Goal: Check status: Check status

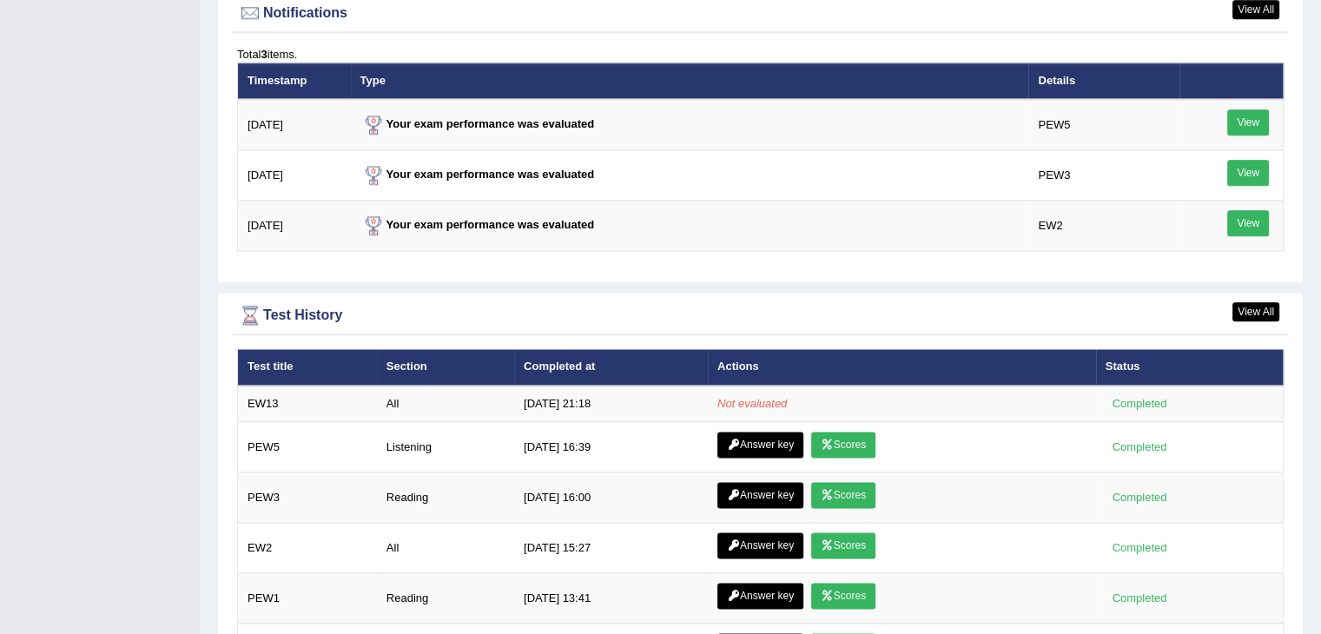
scroll to position [2136, 0]
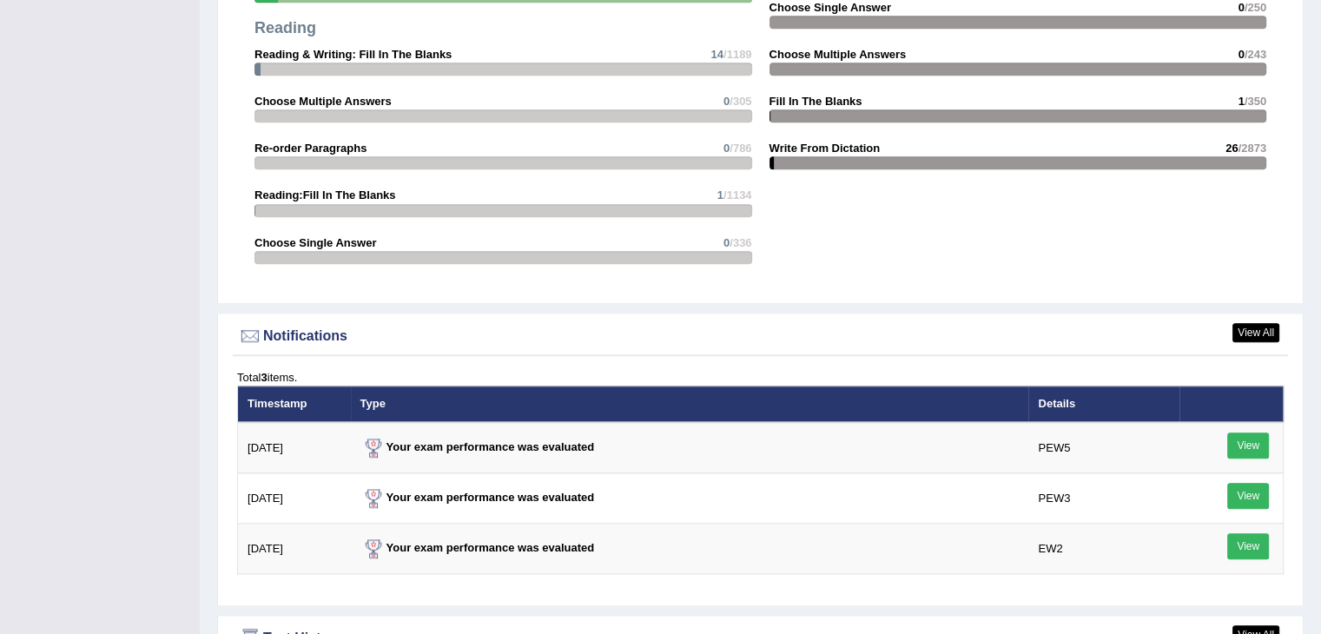
scroll to position [2251, 0]
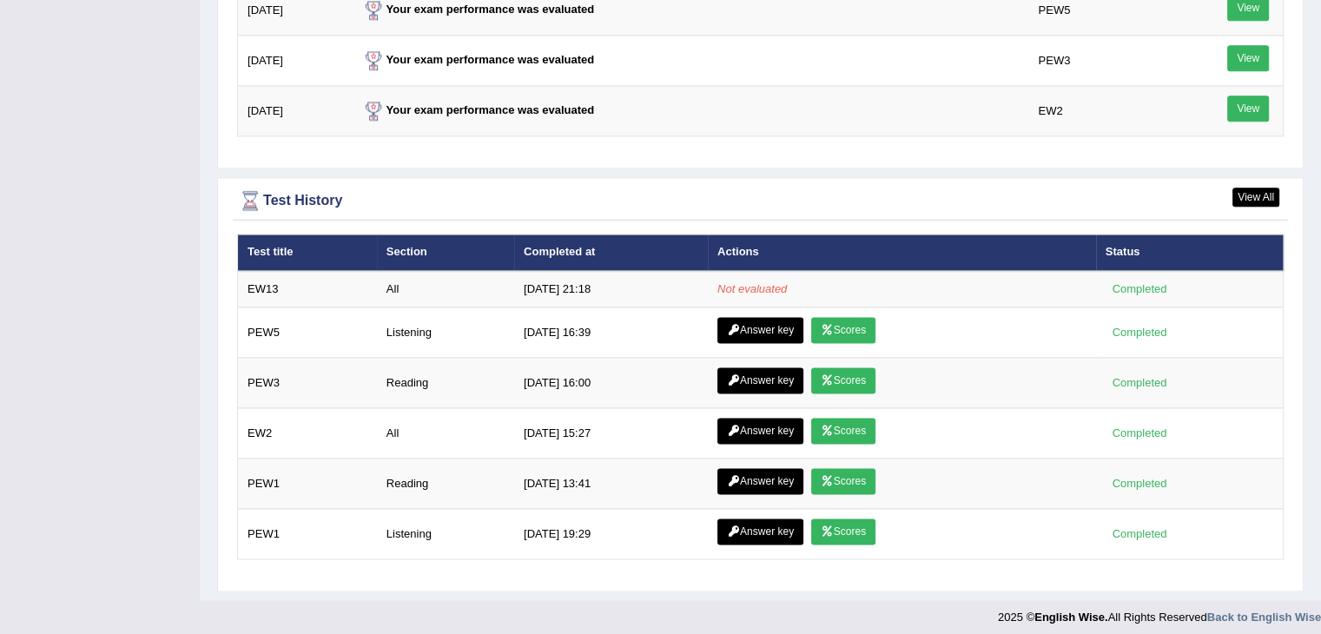
scroll to position [2250, 0]
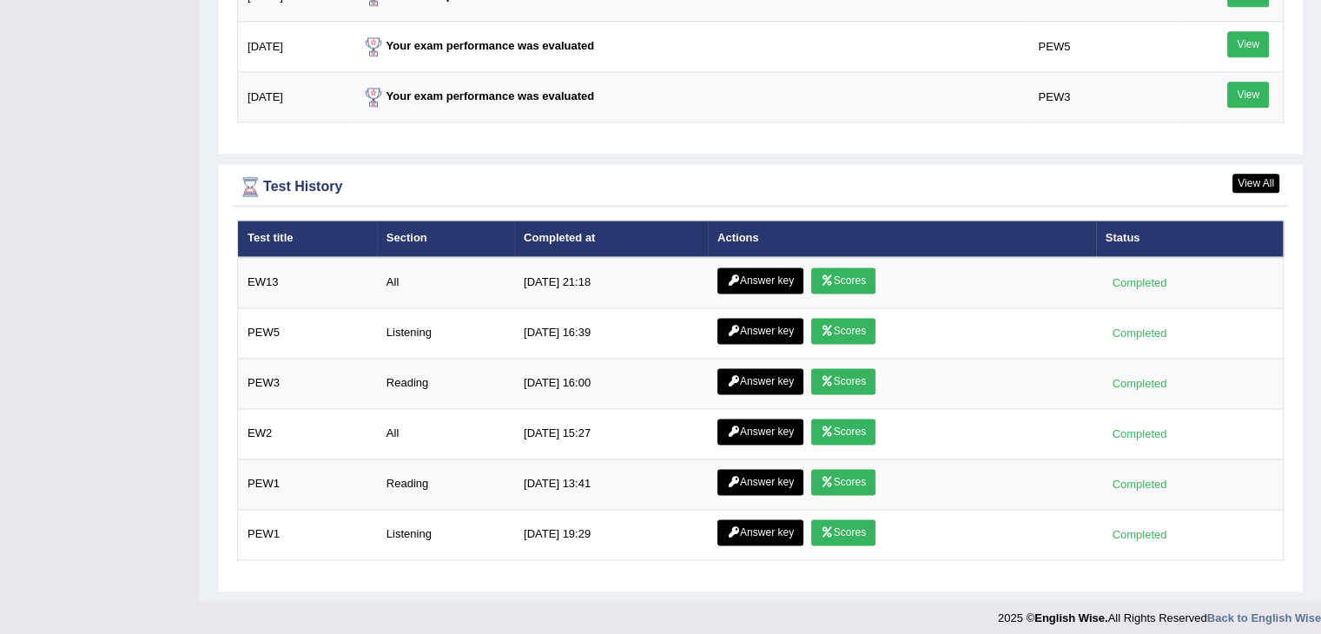
scroll to position [2264, 0]
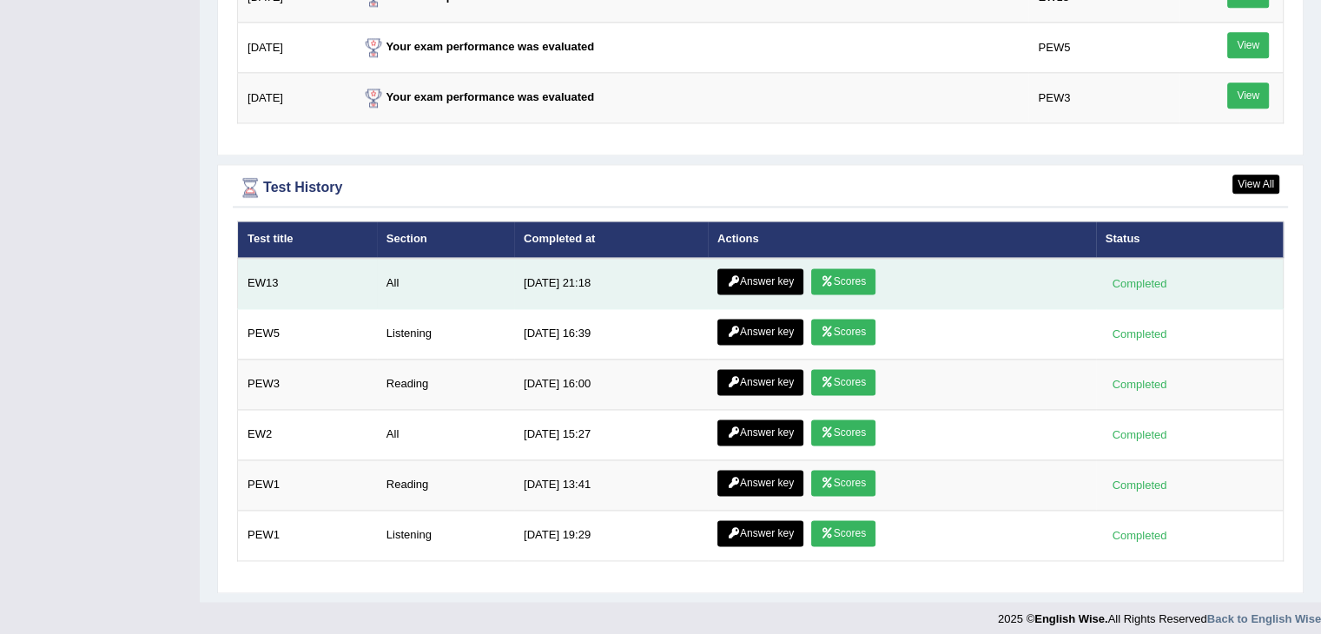
click at [834, 270] on link "Scores" at bounding box center [843, 281] width 64 height 26
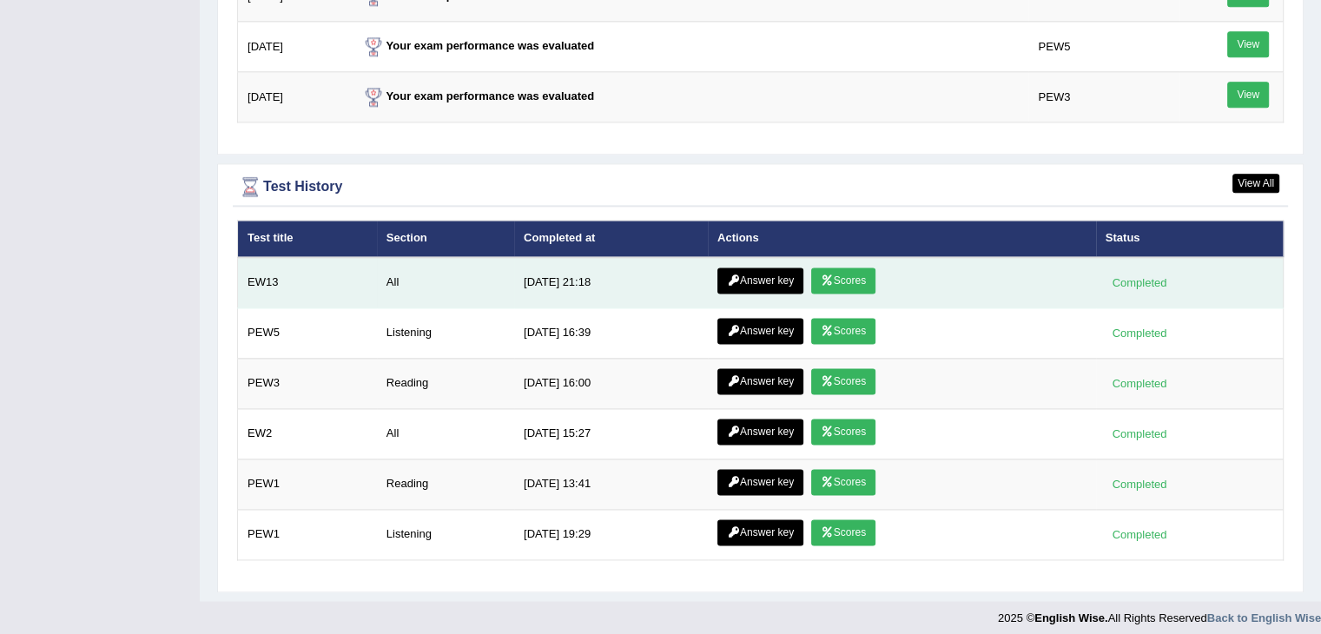
scroll to position [2265, 0]
click at [774, 269] on link "Answer key" at bounding box center [760, 280] width 86 height 26
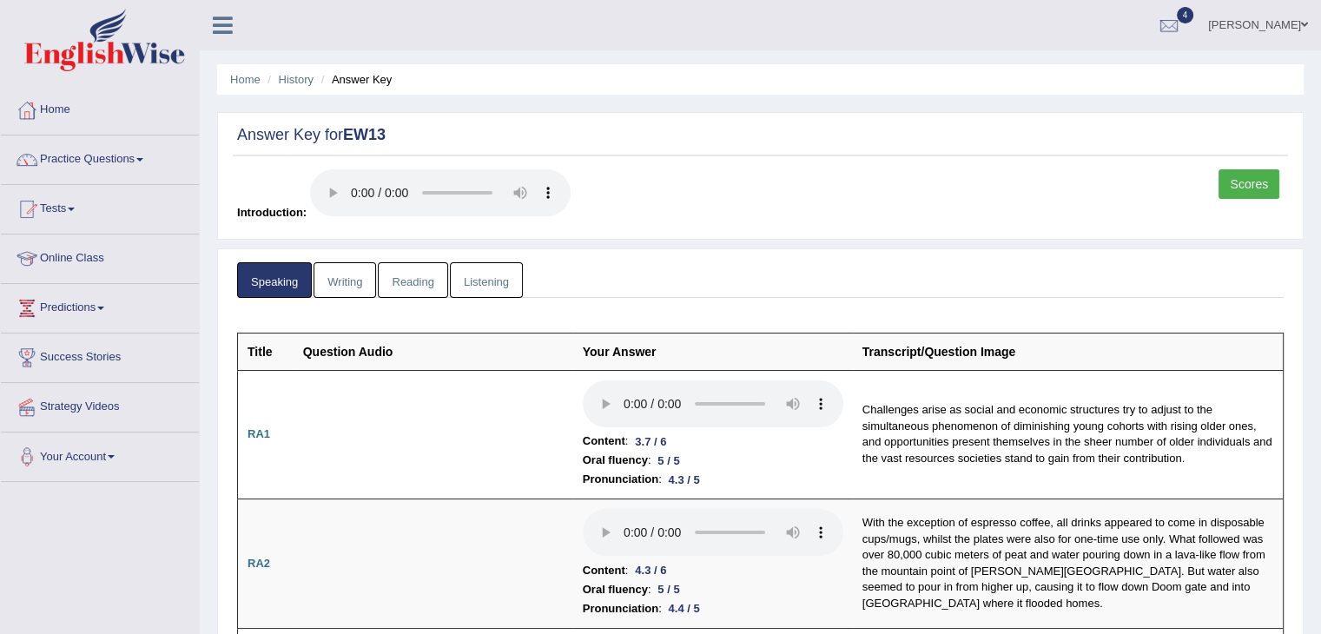
click at [340, 272] on link "Writing" at bounding box center [344, 280] width 63 height 36
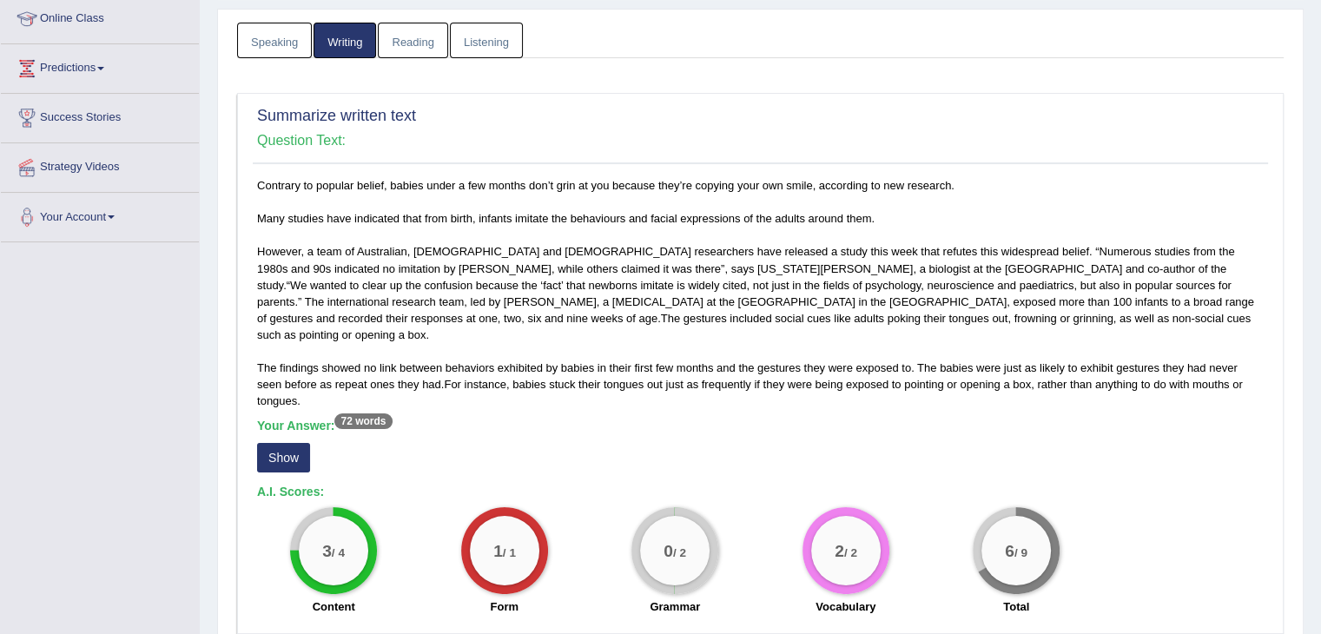
scroll to position [240, 0]
click at [282, 443] on button "Show" at bounding box center [283, 458] width 53 height 30
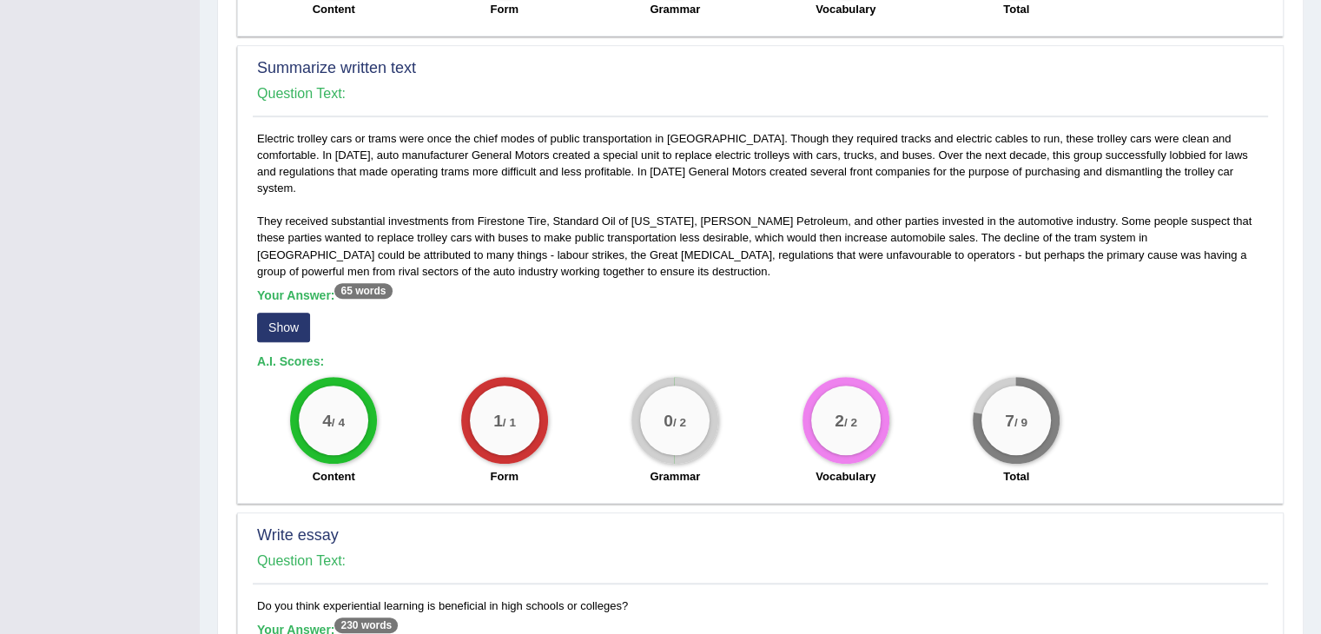
scroll to position [851, 0]
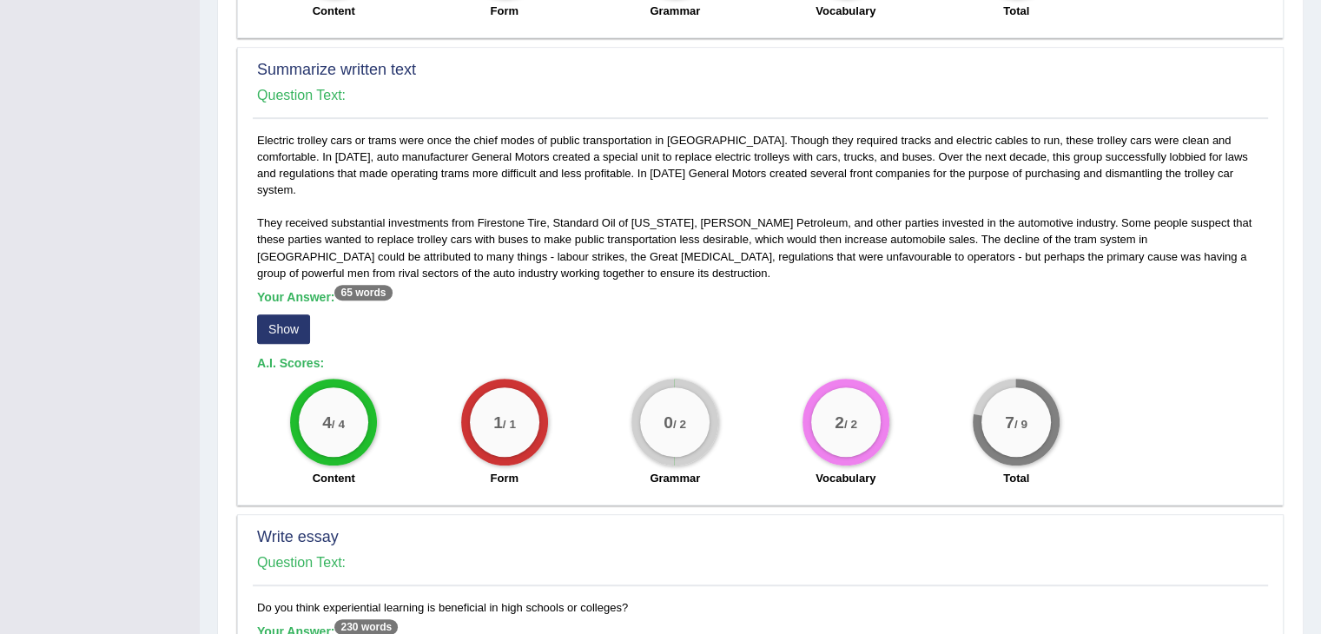
click at [274, 314] on button "Show" at bounding box center [283, 329] width 53 height 30
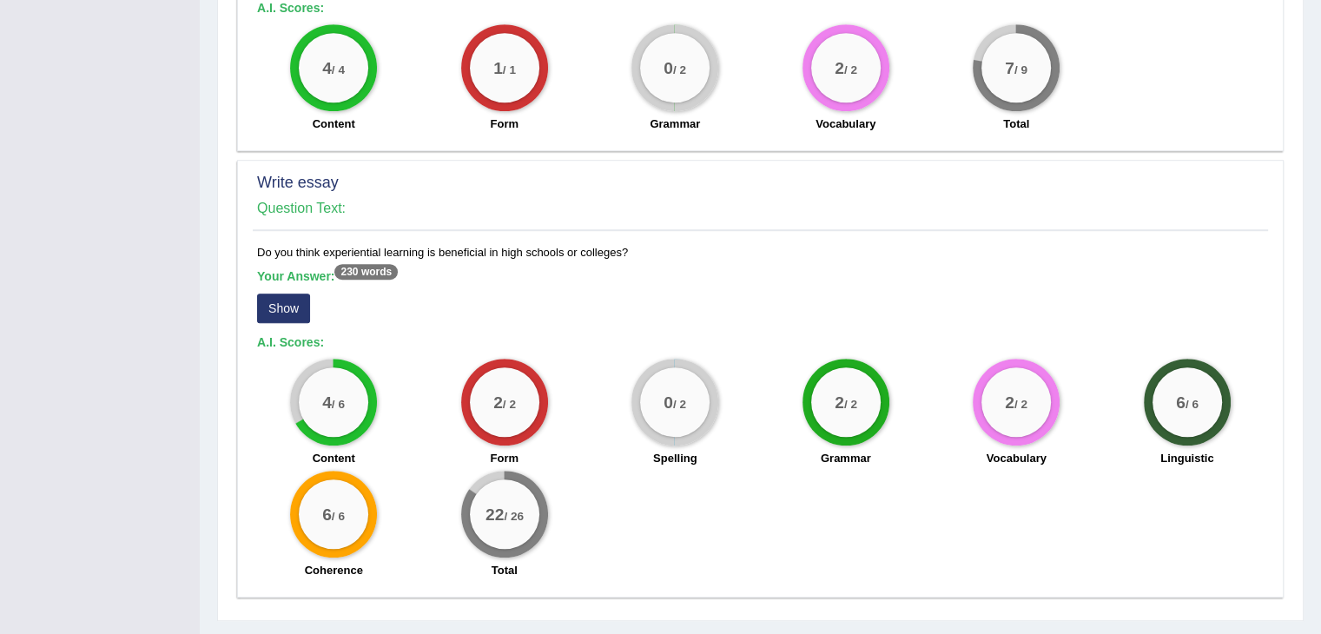
scroll to position [1228, 0]
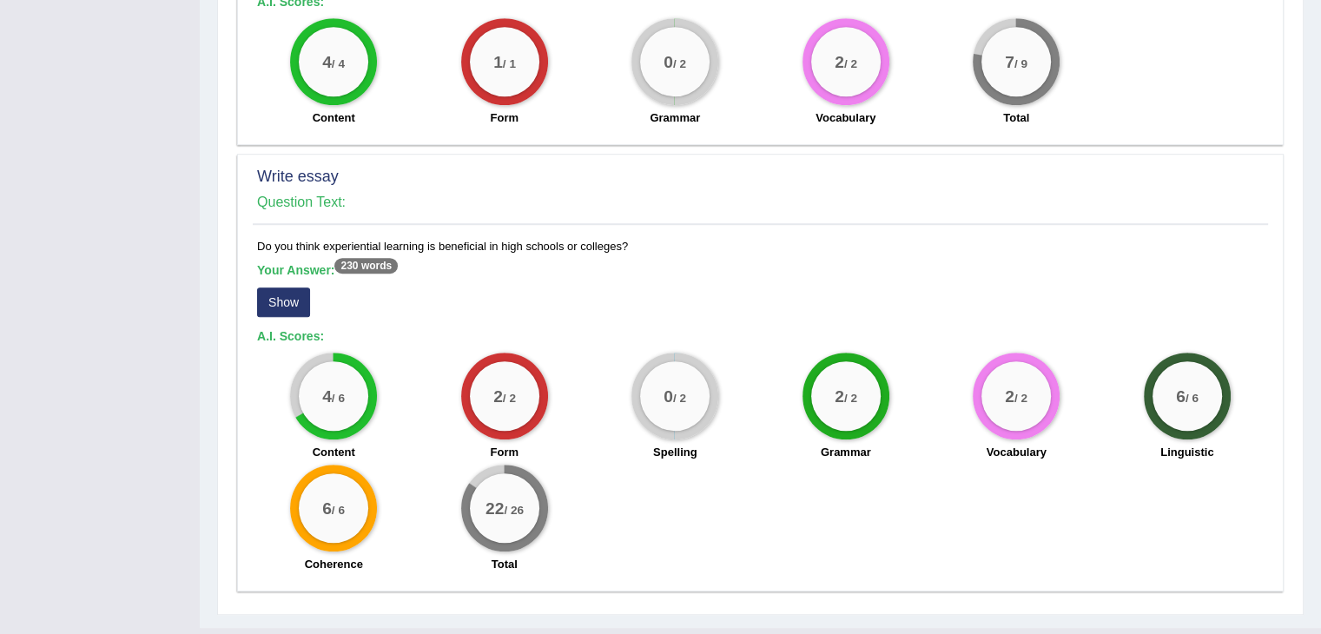
click at [278, 287] on button "Show" at bounding box center [283, 302] width 53 height 30
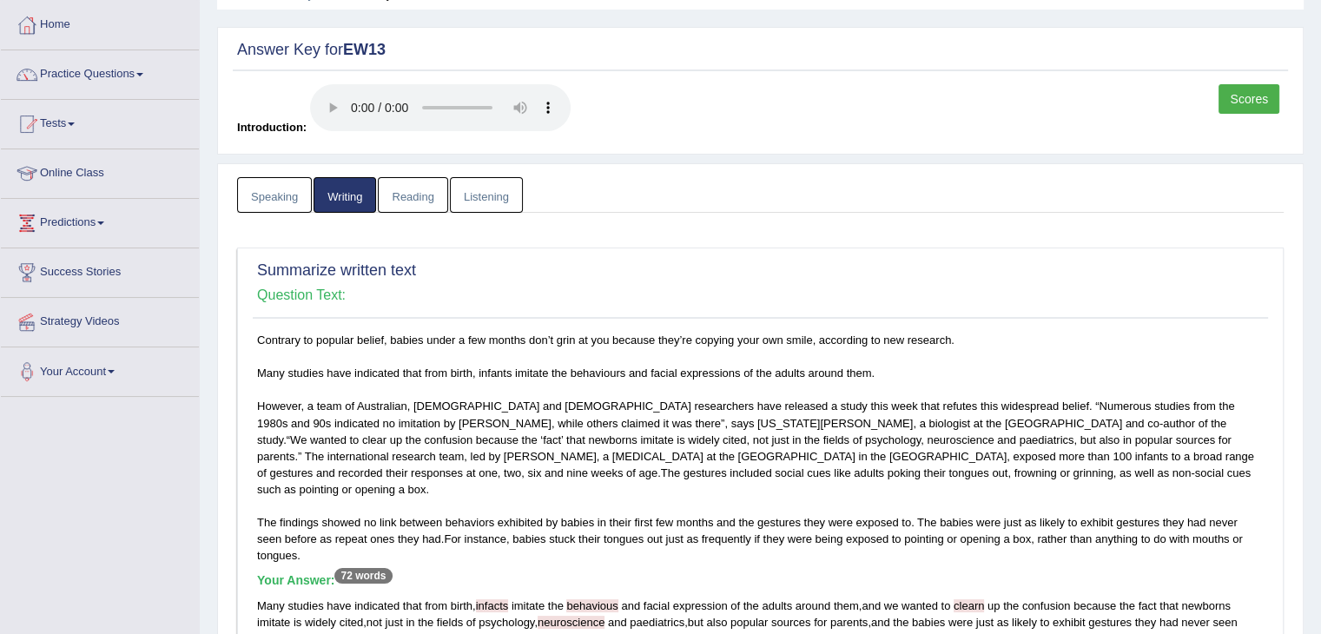
scroll to position [0, 0]
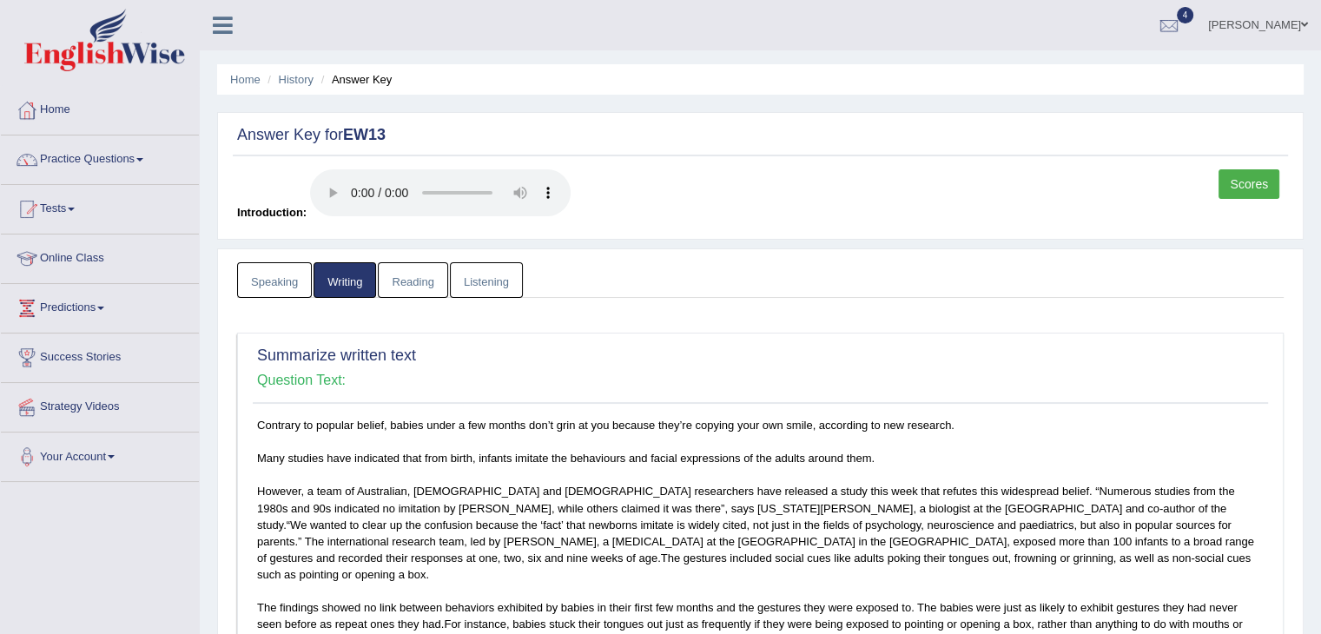
click at [424, 283] on link "Reading" at bounding box center [412, 280] width 69 height 36
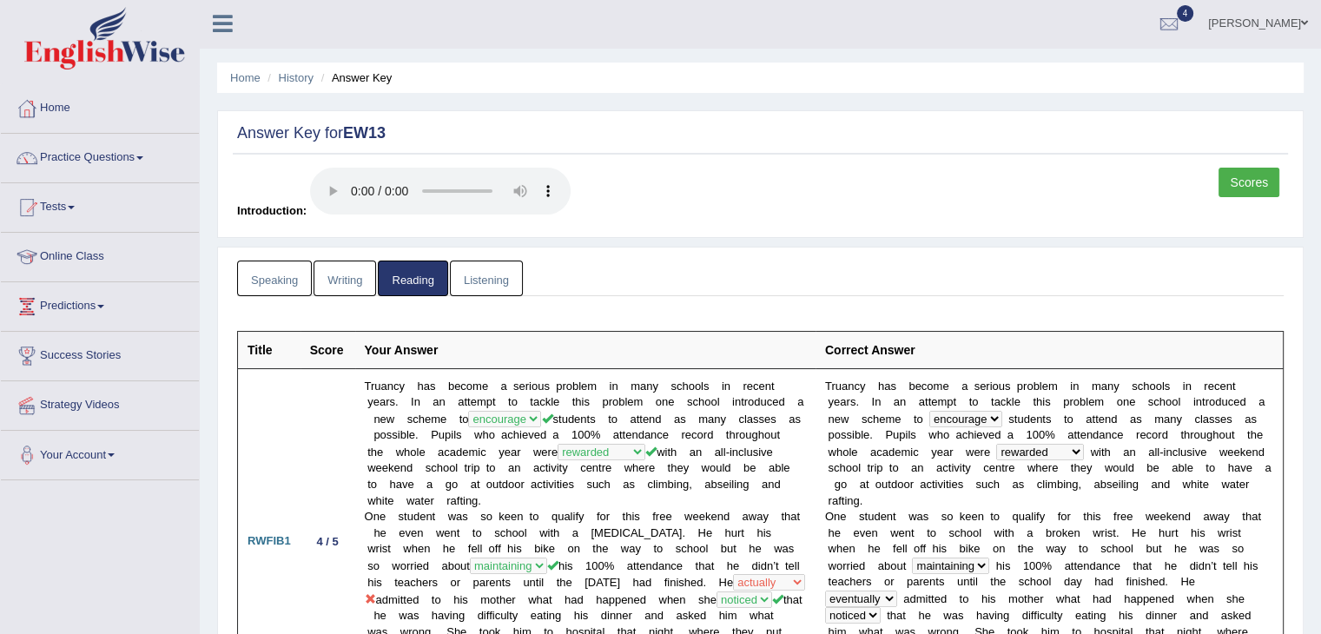
scroll to position [3, 0]
click at [498, 272] on link "Listening" at bounding box center [486, 278] width 73 height 36
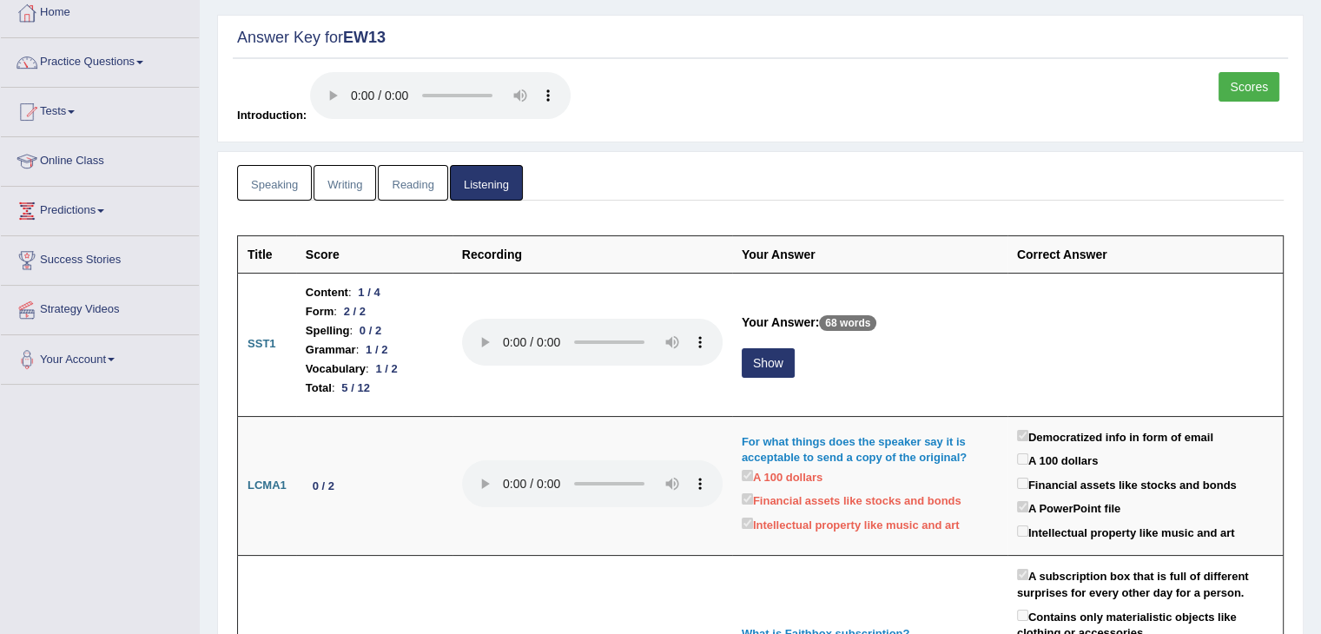
scroll to position [96, 0]
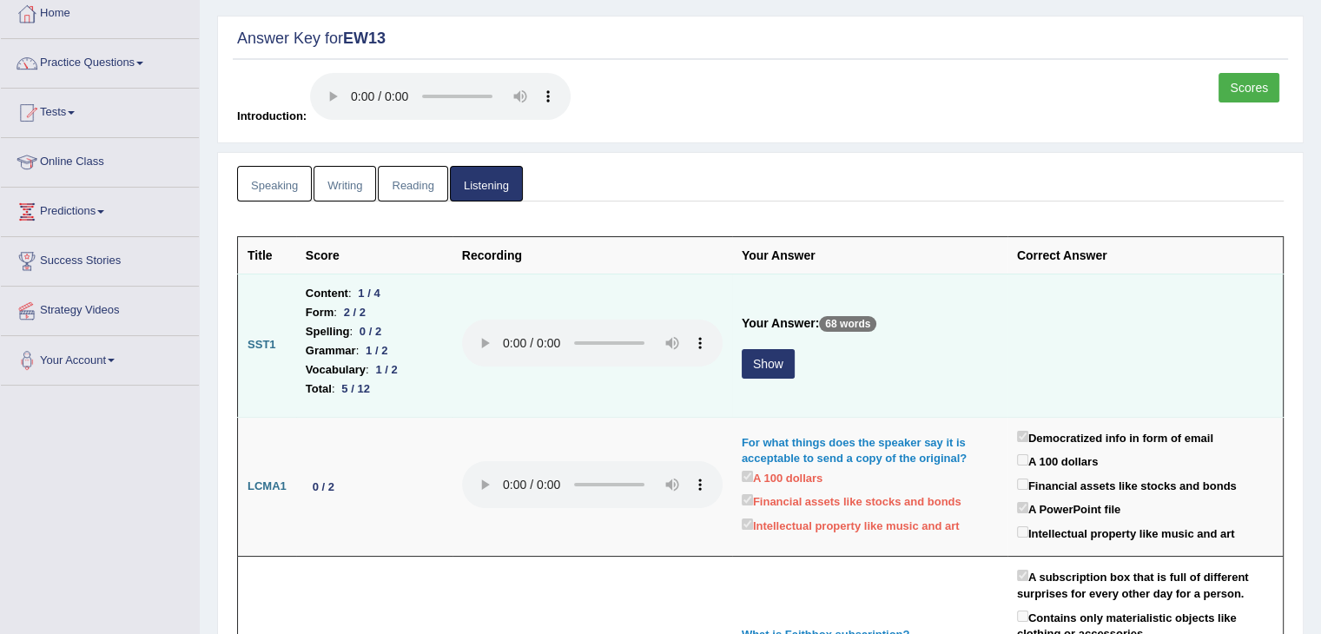
click at [761, 362] on button "Show" at bounding box center [768, 364] width 53 height 30
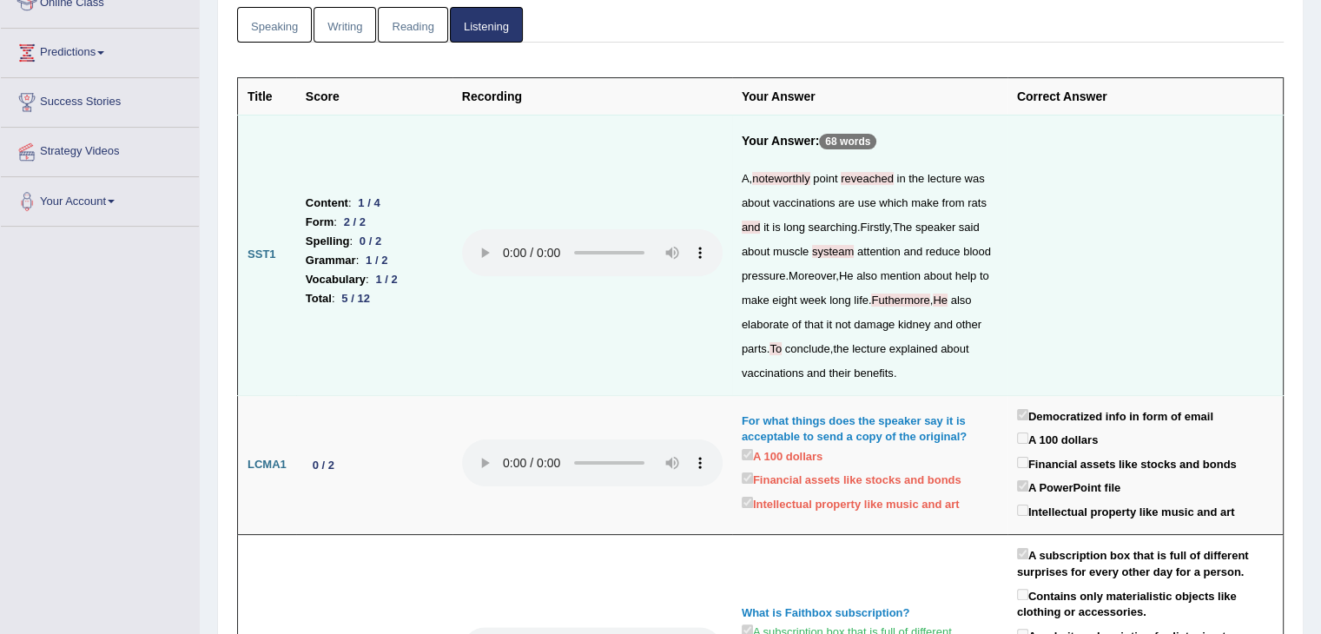
scroll to position [254, 0]
